Goal: Task Accomplishment & Management: Use online tool/utility

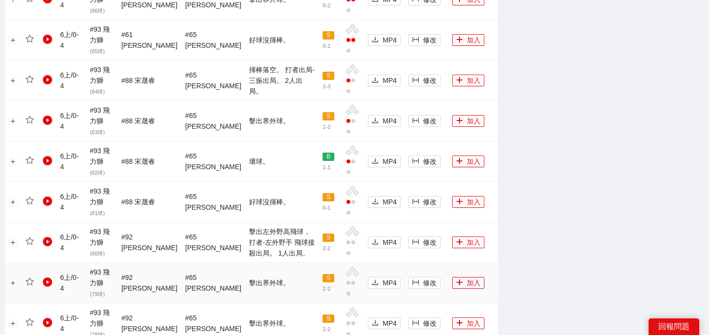
scroll to position [1120, 0]
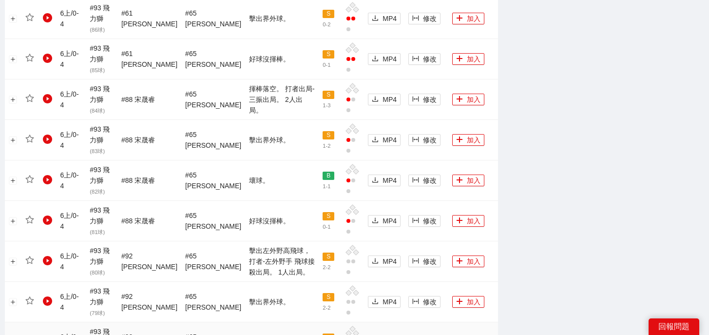
scroll to position [1120, 0]
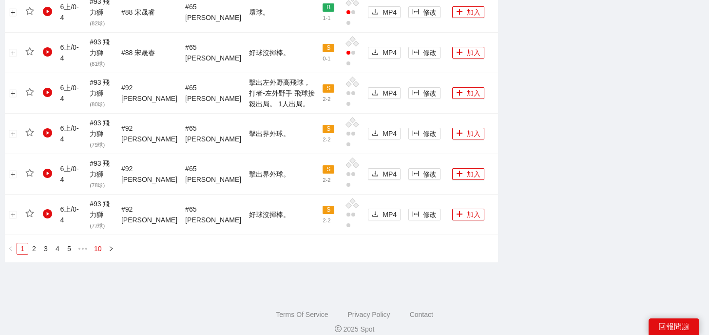
click at [96, 243] on link "10" at bounding box center [98, 248] width 14 height 11
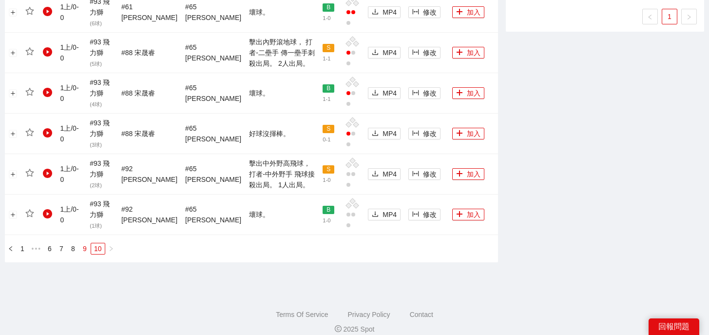
click at [84, 243] on link "9" at bounding box center [84, 248] width 11 height 11
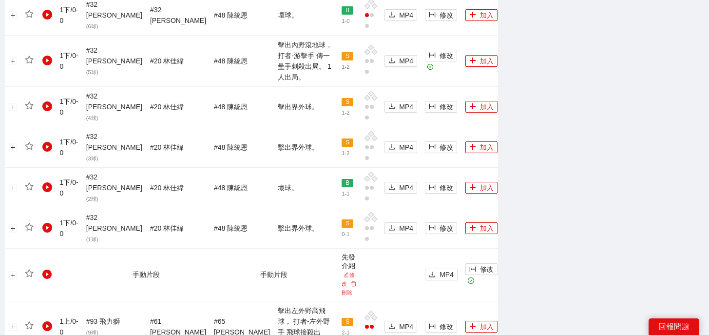
scroll to position [1154, 0]
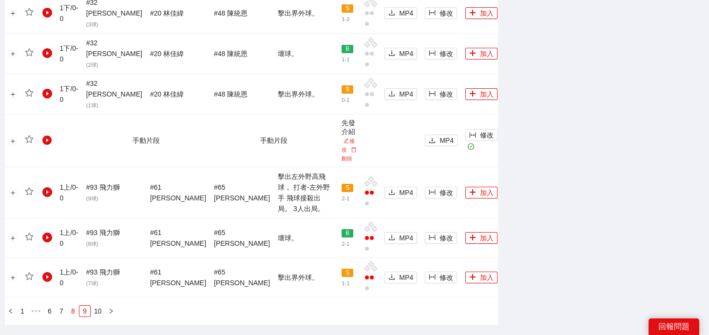
click at [74, 306] on link "8" at bounding box center [73, 311] width 11 height 11
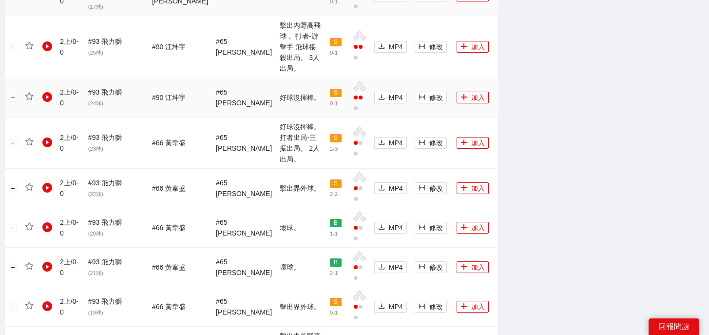
scroll to position [1077, 0]
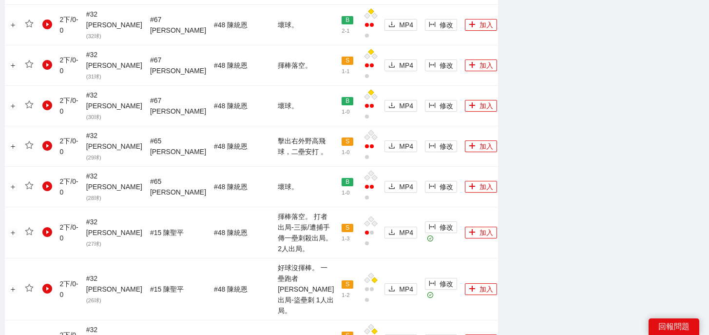
scroll to position [775, 0]
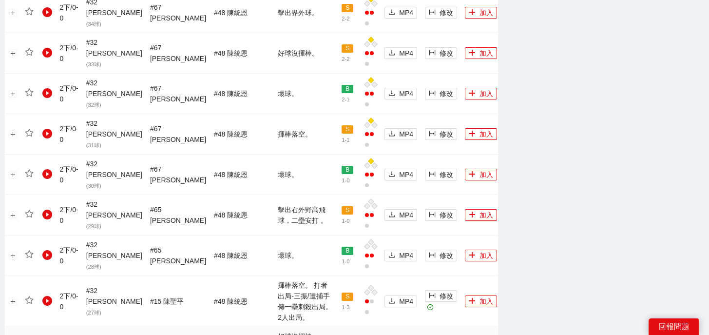
click at [467, 295] on button "加入" at bounding box center [481, 301] width 32 height 12
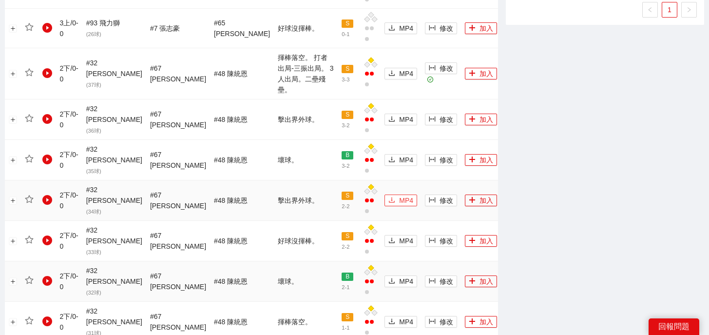
scroll to position [535, 0]
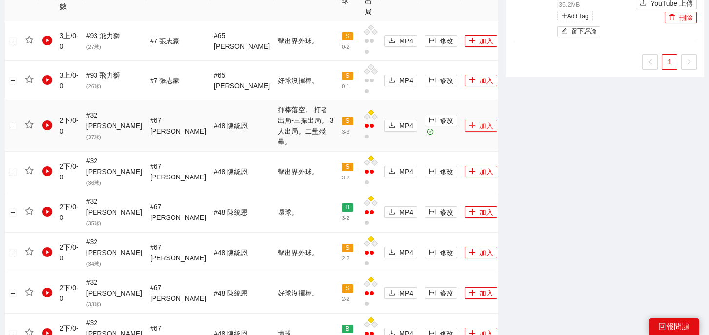
click at [465, 120] on button "加入" at bounding box center [481, 126] width 32 height 12
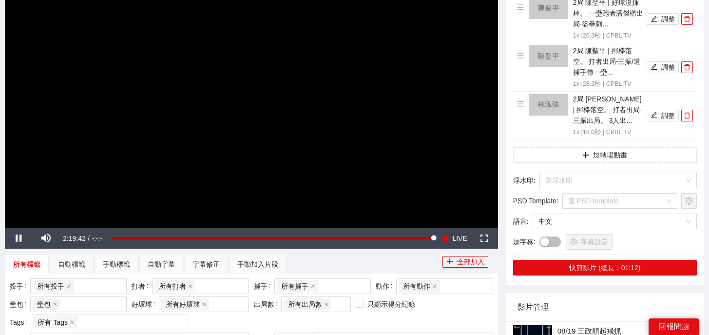
scroll to position [33, 0]
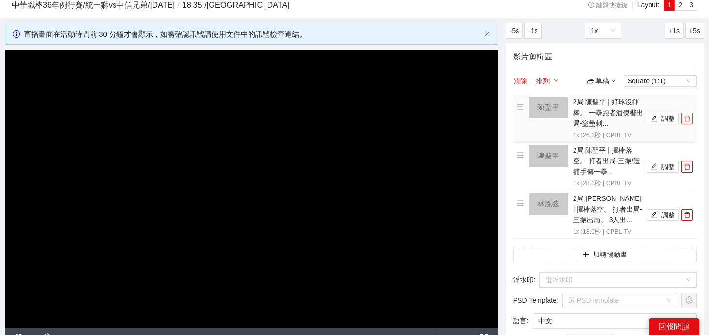
click at [686, 118] on icon "delete" at bounding box center [687, 118] width 7 height 7
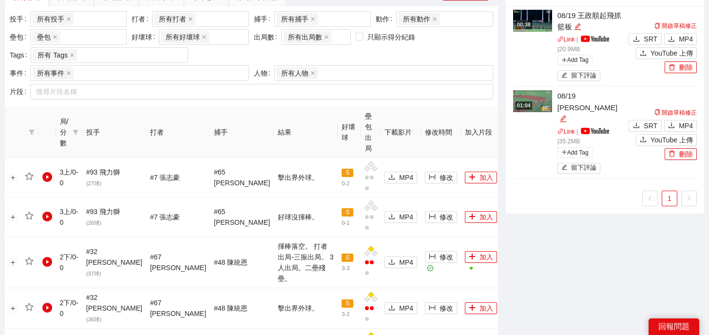
scroll to position [930, 0]
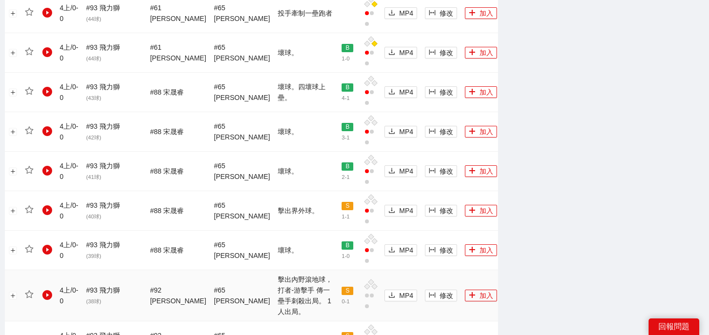
scroll to position [1100, 0]
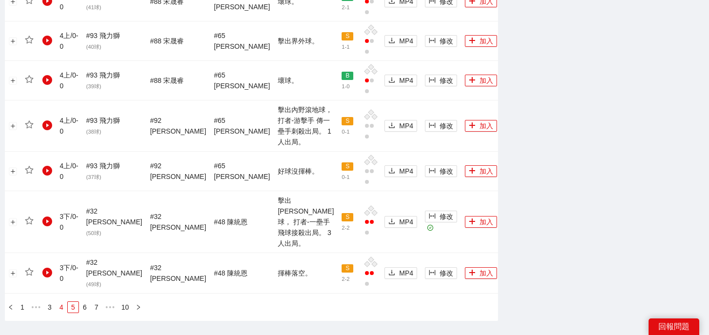
click at [62, 302] on link "4" at bounding box center [61, 307] width 11 height 11
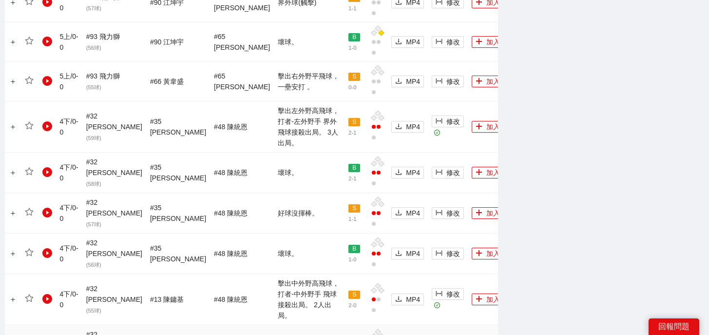
scroll to position [1077, 0]
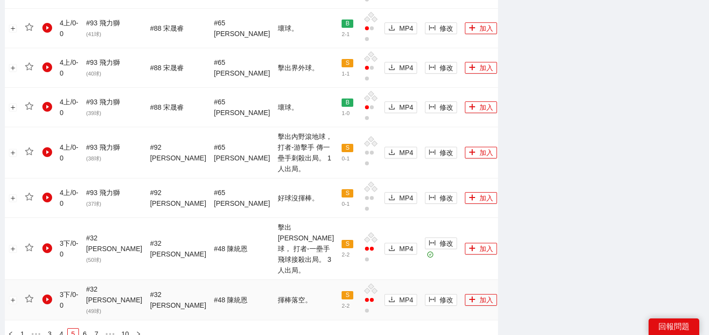
scroll to position [1072, 0]
click at [85, 329] on link "6" at bounding box center [84, 334] width 11 height 11
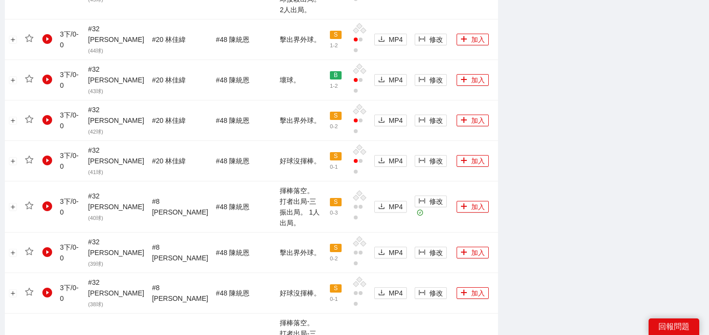
scroll to position [709, 0]
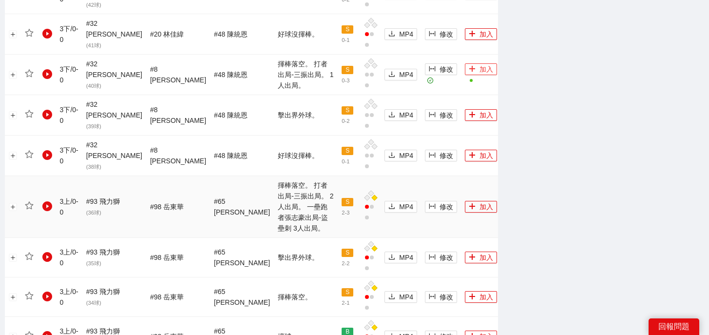
scroll to position [994, 0]
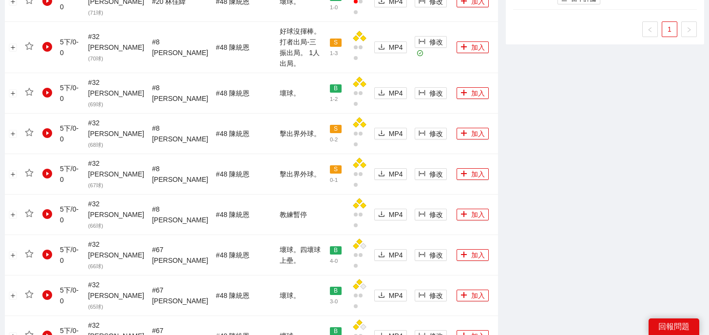
scroll to position [461, 0]
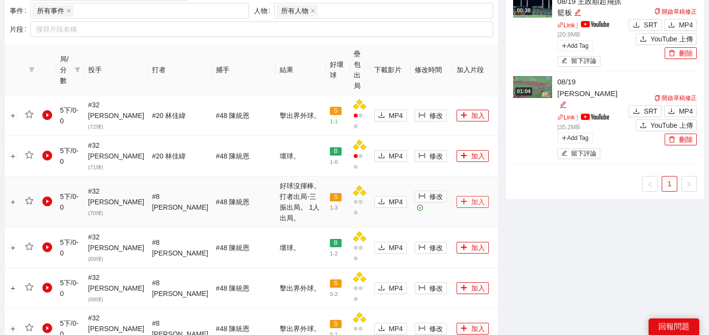
click at [457, 196] on button "加入" at bounding box center [473, 202] width 32 height 12
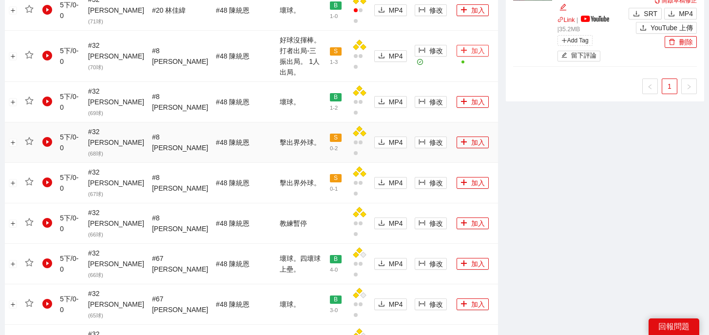
scroll to position [982, 0]
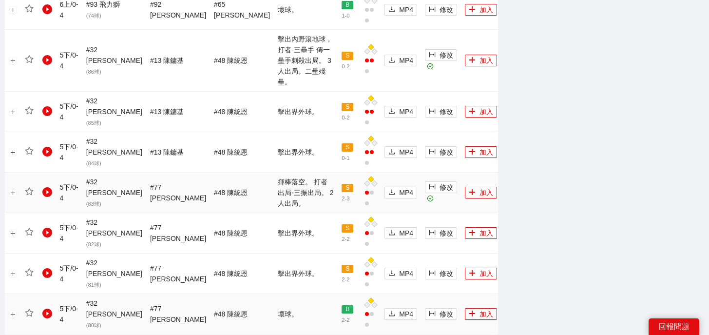
scroll to position [763, 0]
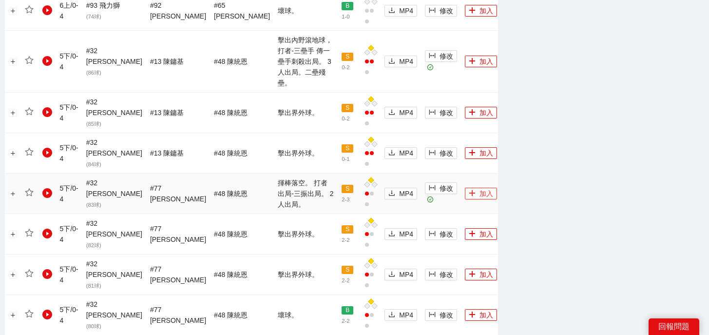
click at [469, 190] on icon "plus" at bounding box center [472, 193] width 7 height 7
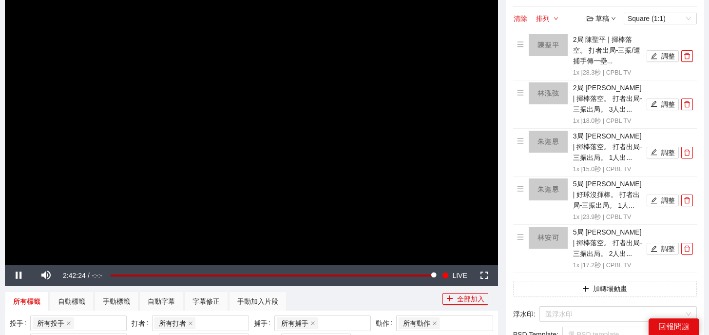
scroll to position [96, 0]
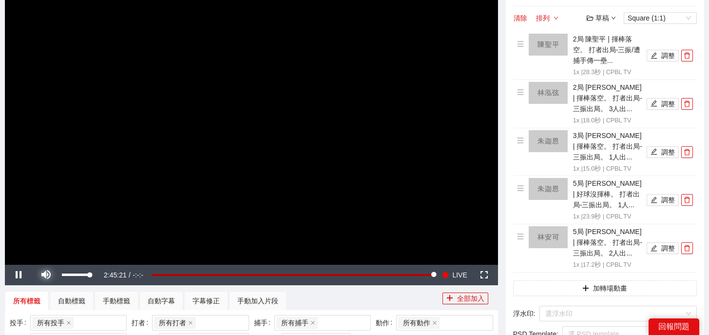
click at [46, 275] on span "Video Player" at bounding box center [46, 275] width 0 height 0
click at [666, 55] on button "調整" at bounding box center [663, 56] width 32 height 12
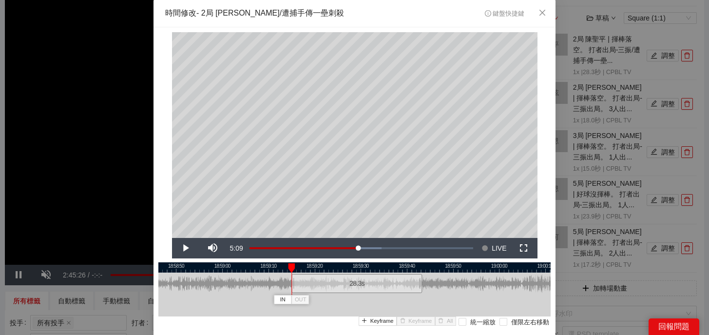
click at [367, 289] on div "28.3 s" at bounding box center [356, 283] width 131 height 19
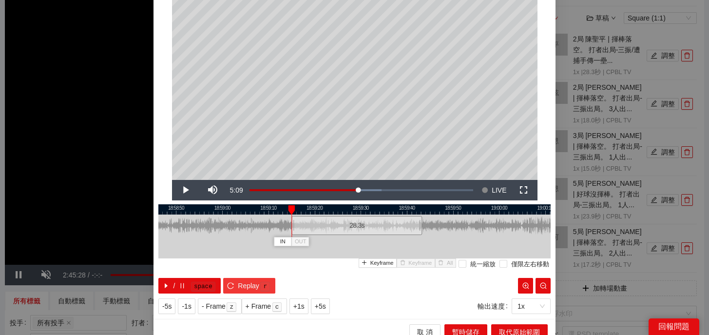
click at [268, 287] on kbd "r" at bounding box center [265, 287] width 10 height 10
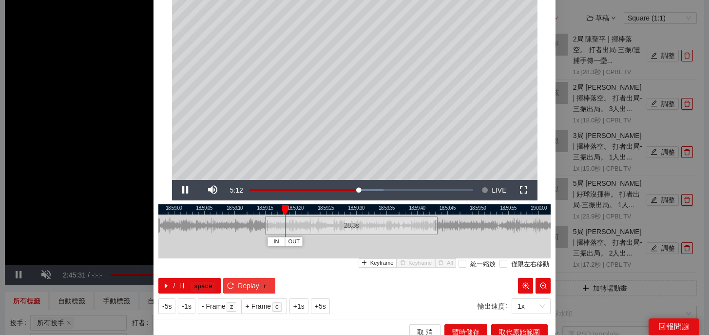
scroll to position [35, 0]
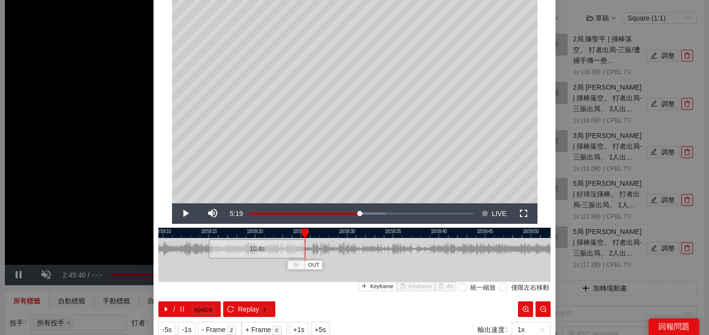
drag, startPoint x: 468, startPoint y: 253, endPoint x: 304, endPoint y: 256, distance: 164.7
click at [304, 256] on div at bounding box center [304, 249] width 6 height 22
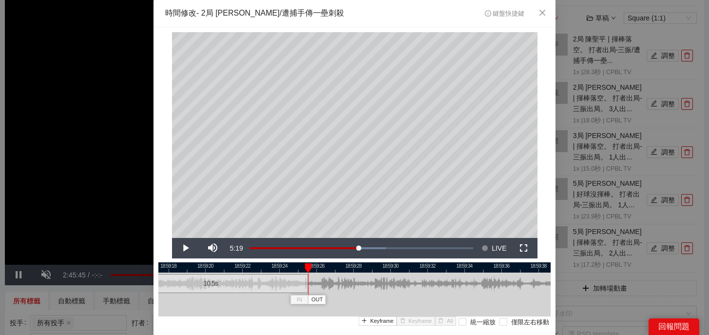
click at [306, 287] on div at bounding box center [307, 283] width 6 height 22
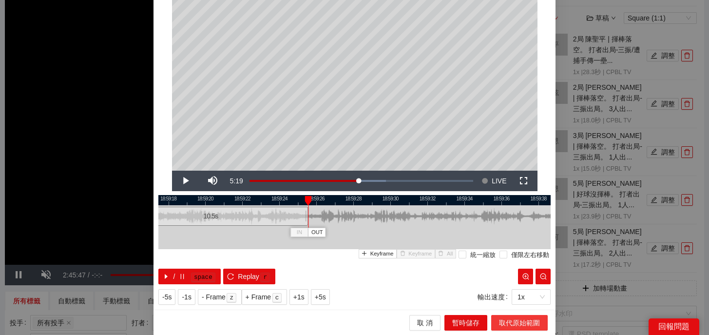
click at [504, 321] on span "取代原始範圍" at bounding box center [519, 322] width 41 height 11
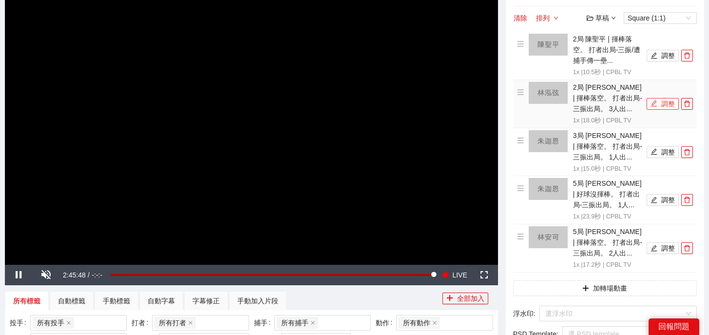
click at [659, 106] on button "調整" at bounding box center [663, 104] width 32 height 12
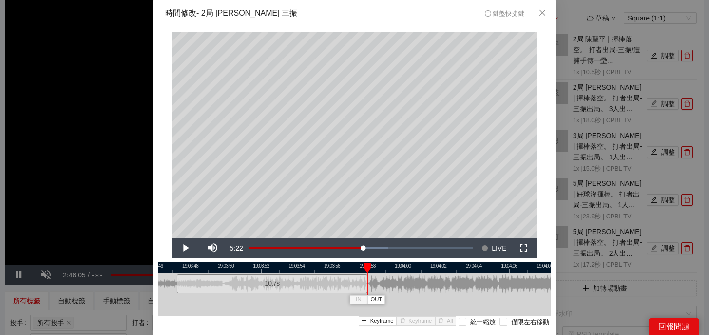
drag, startPoint x: 497, startPoint y: 287, endPoint x: 367, endPoint y: 287, distance: 130.1
click at [367, 287] on div "19:03:46 19:03:48 19:03:50 19:03:52 19:03:54 19:03:56 19:03:58 19:04:00 19:04:0…" at bounding box center [354, 306] width 392 height 89
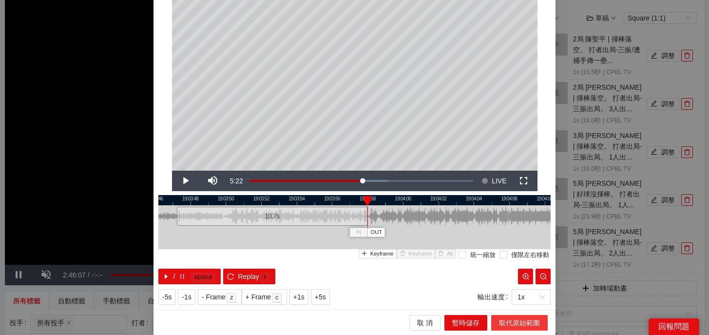
click at [515, 319] on span "取代原始範圍" at bounding box center [519, 322] width 41 height 11
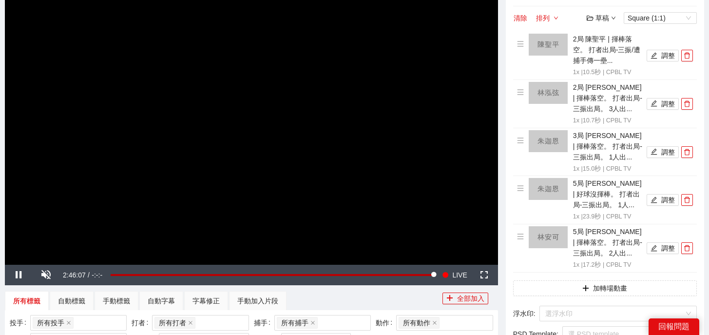
scroll to position [0, 0]
click at [664, 154] on button "調整" at bounding box center [663, 152] width 32 height 12
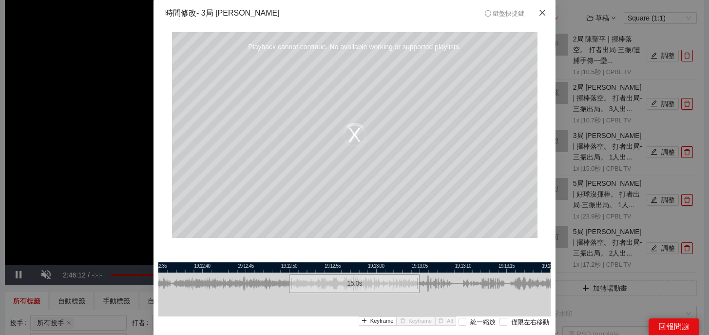
click at [540, 17] on icon "close" at bounding box center [542, 13] width 8 height 8
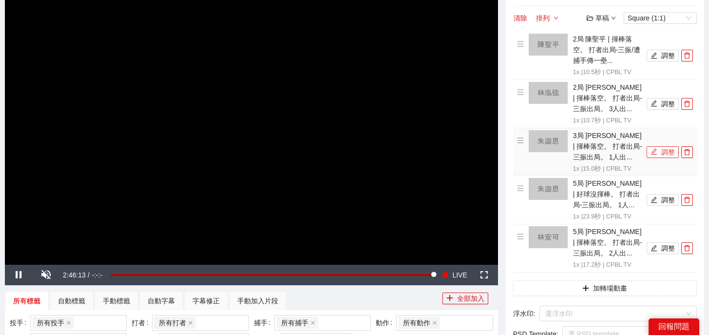
click at [659, 156] on button "調整" at bounding box center [663, 152] width 32 height 12
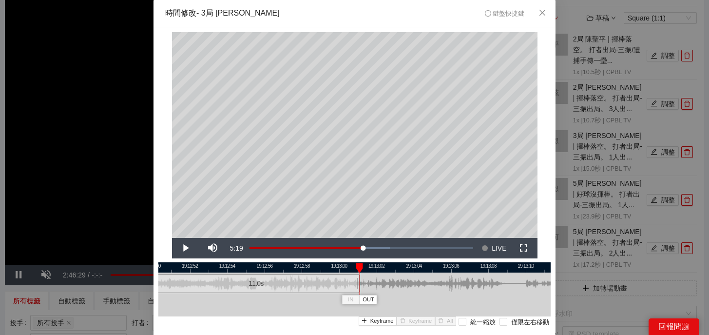
drag, startPoint x: 432, startPoint y: 287, endPoint x: 358, endPoint y: 286, distance: 73.6
click at [358, 286] on div at bounding box center [358, 283] width 6 height 22
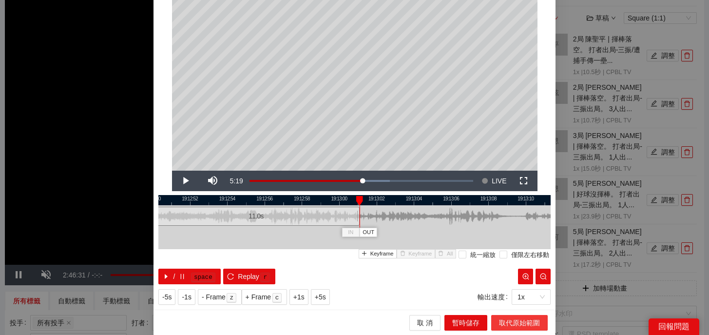
click at [524, 322] on span "取代原始範圍" at bounding box center [519, 322] width 41 height 11
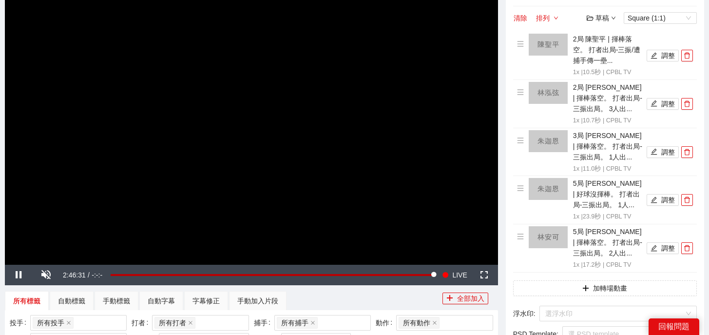
scroll to position [0, 0]
click at [666, 204] on button "調整" at bounding box center [663, 200] width 32 height 12
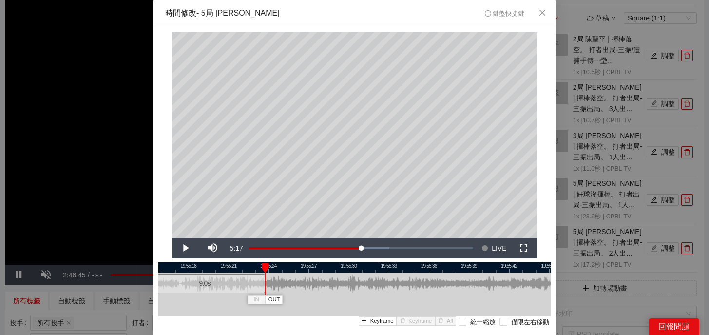
drag, startPoint x: 462, startPoint y: 285, endPoint x: 263, endPoint y: 285, distance: 199.8
click at [263, 285] on div at bounding box center [264, 283] width 6 height 22
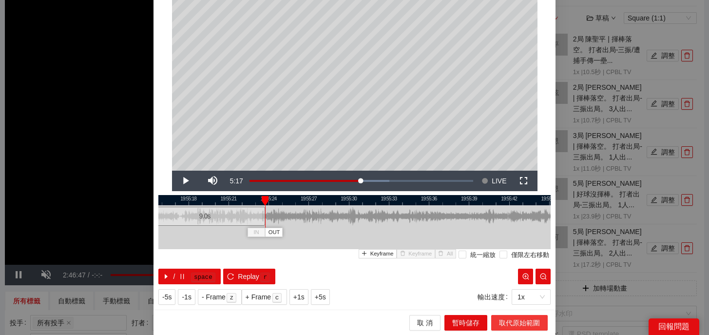
click at [521, 323] on span "取代原始範圍" at bounding box center [519, 322] width 41 height 11
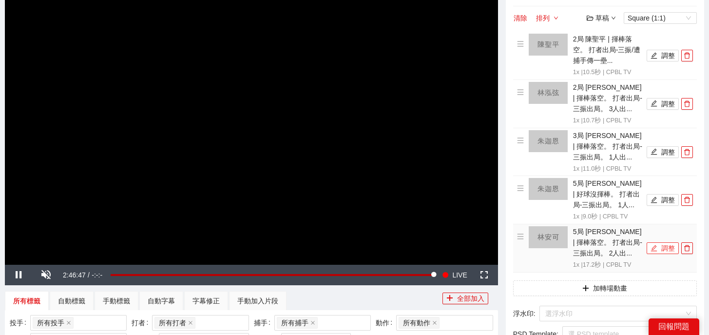
click at [656, 248] on icon "edit" at bounding box center [653, 248] width 7 height 7
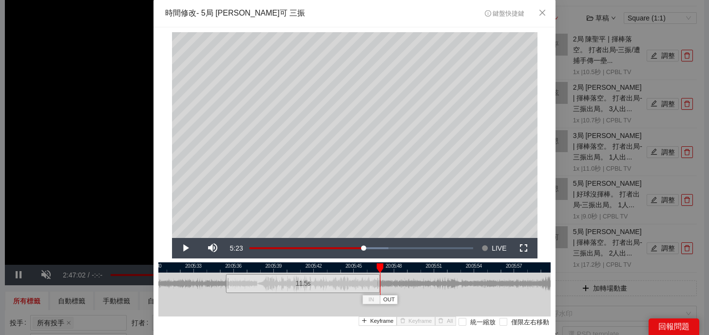
drag, startPoint x: 455, startPoint y: 286, endPoint x: 379, endPoint y: 286, distance: 76.0
click at [379, 286] on div at bounding box center [379, 283] width 6 height 22
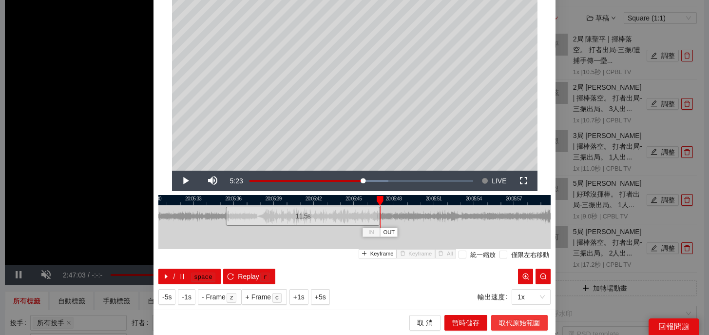
click at [514, 318] on span "取代原始範圍" at bounding box center [519, 322] width 41 height 11
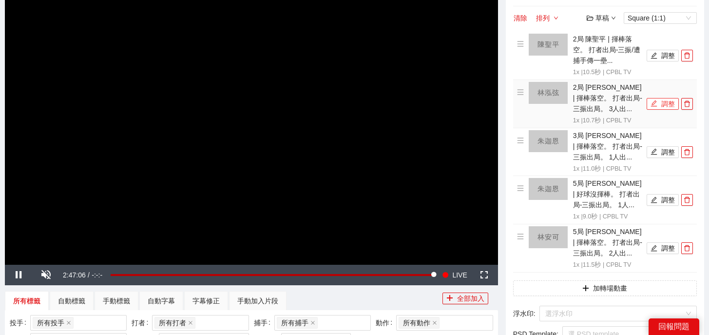
click at [666, 99] on button "調整" at bounding box center [663, 104] width 32 height 12
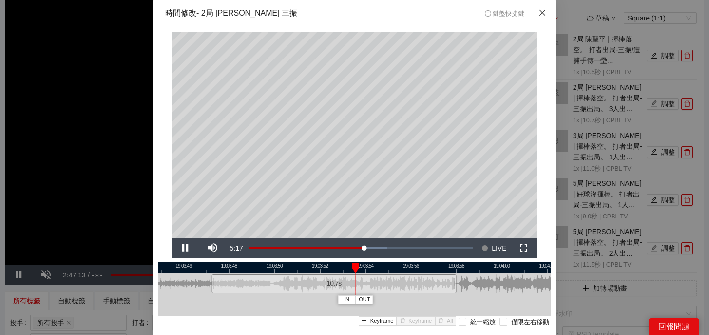
click at [543, 18] on span "Close" at bounding box center [542, 13] width 26 height 26
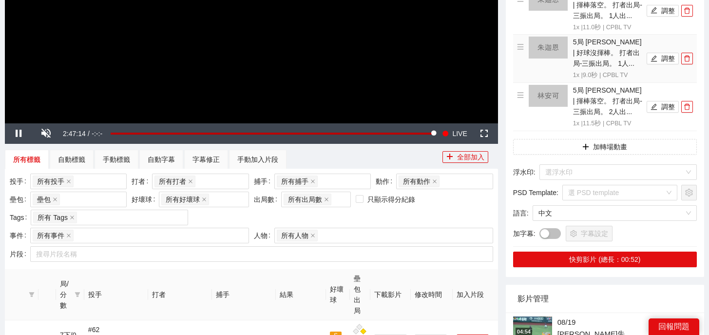
scroll to position [308, 0]
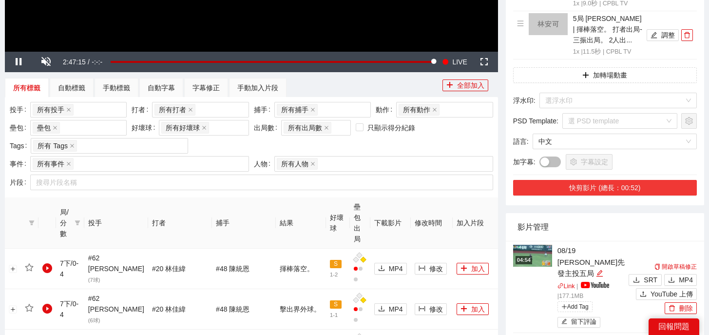
click at [585, 192] on button "快剪影片 (總長：00:52)" at bounding box center [605, 188] width 184 height 16
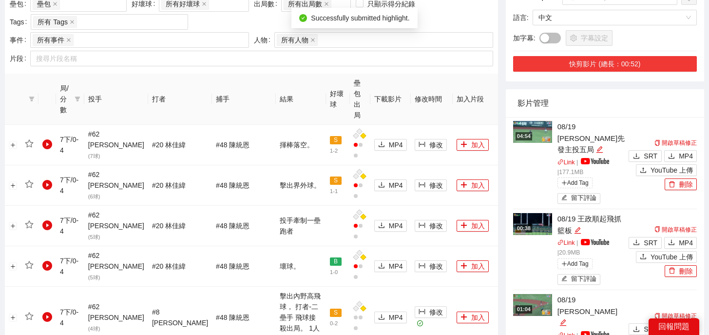
scroll to position [434, 0]
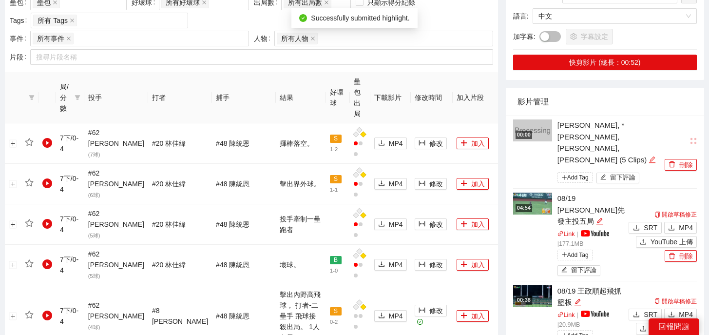
click at [649, 156] on icon "edit" at bounding box center [652, 159] width 7 height 7
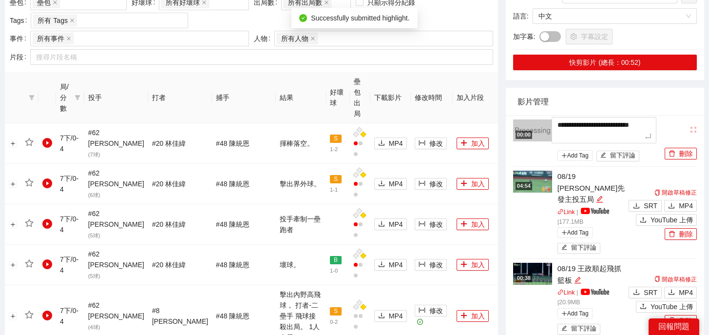
drag, startPoint x: 642, startPoint y: 136, endPoint x: 453, endPoint y: 95, distance: 194.0
click at [452, 94] on div "**********" at bounding box center [354, 330] width 707 height 1416
type textarea "*"
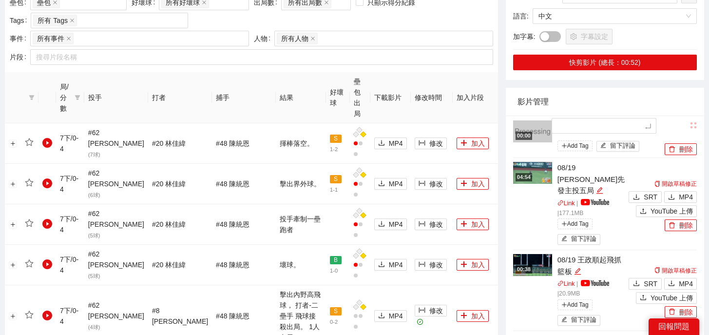
type textarea "*"
type textarea "**"
type textarea "***"
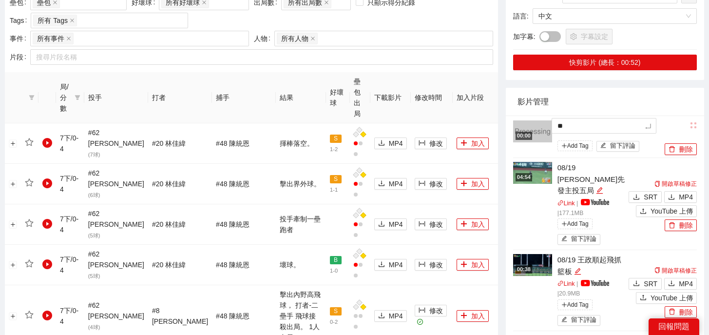
type textarea "***"
type textarea "*"
type textarea "**"
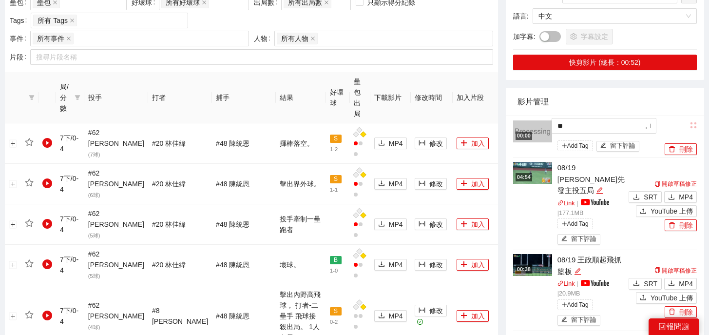
type textarea "***"
type textarea "**"
type textarea "*"
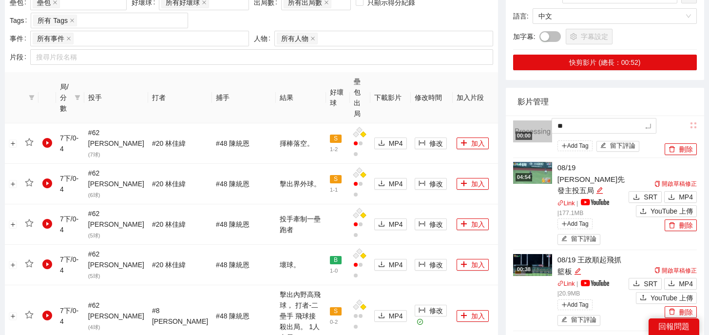
type textarea "*"
type textarea "**"
type textarea "***"
type textarea "**"
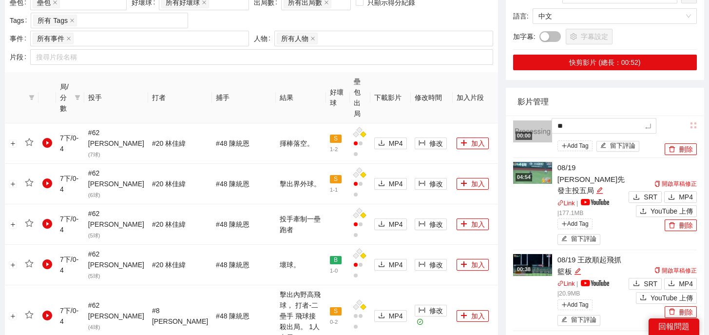
type textarea "**"
type textarea "****"
type textarea "*****"
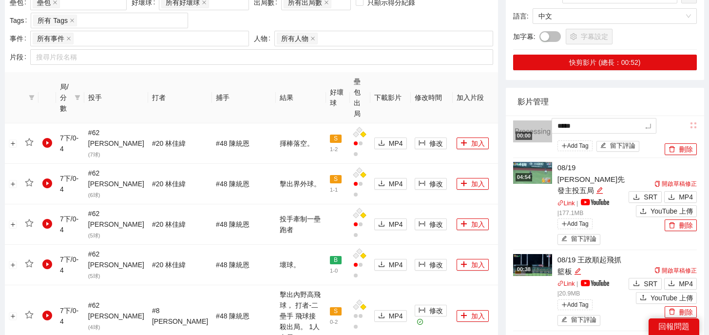
type textarea "*****"
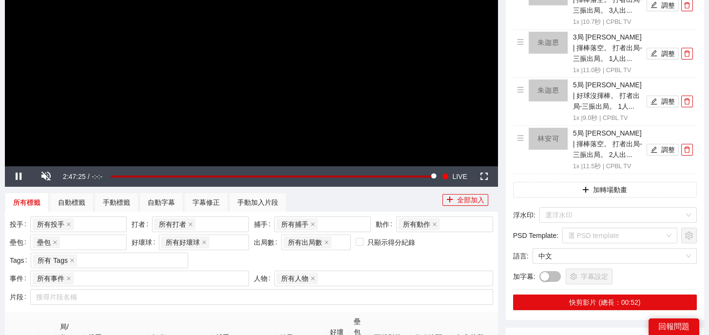
scroll to position [0, 0]
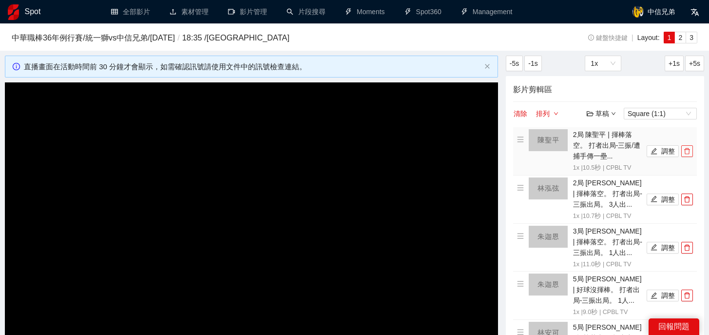
click at [689, 151] on icon "delete" at bounding box center [687, 151] width 6 height 6
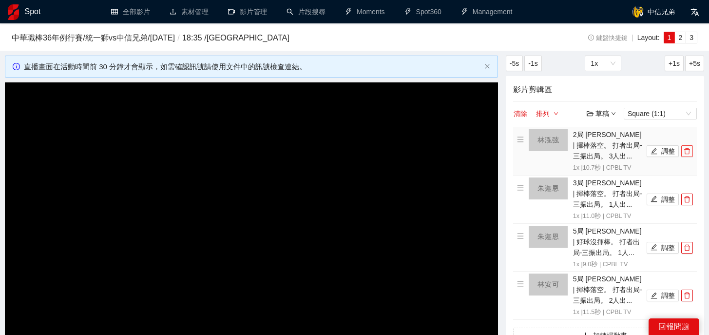
click at [689, 151] on icon "delete" at bounding box center [687, 151] width 6 height 6
click at [689, 196] on icon "delete" at bounding box center [687, 199] width 6 height 6
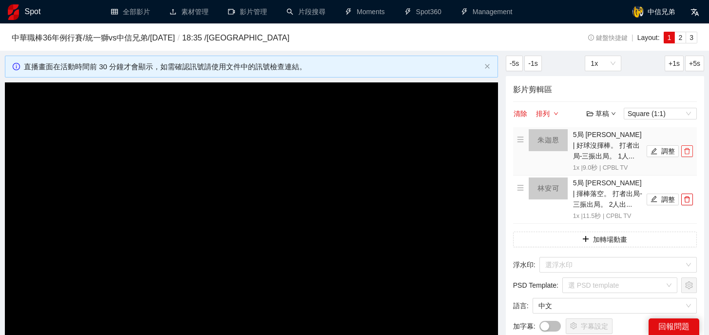
click at [689, 151] on icon "delete" at bounding box center [687, 151] width 6 height 6
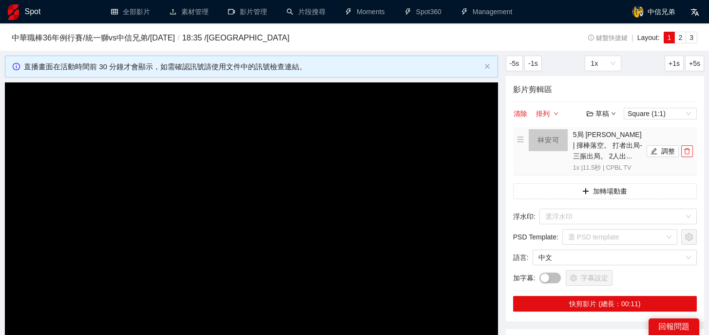
click at [689, 151] on icon "delete" at bounding box center [687, 151] width 6 height 6
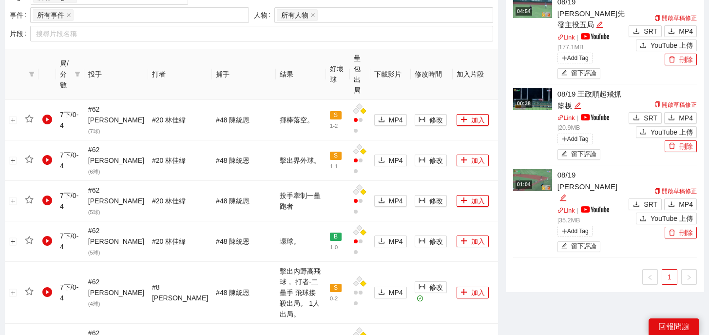
scroll to position [177, 0]
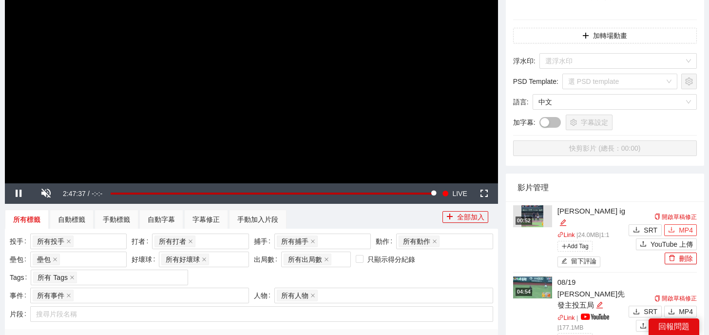
click at [673, 226] on icon "download" at bounding box center [671, 229] width 7 height 7
